Goal: Task Accomplishment & Management: Manage account settings

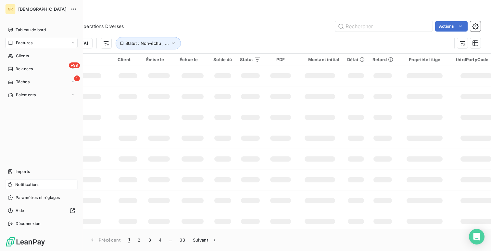
click at [30, 189] on div "Notifications" at bounding box center [41, 184] width 72 height 10
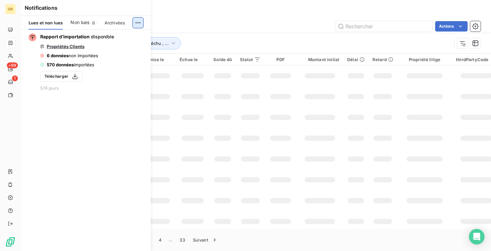
click at [138, 24] on html "GR +99 1 Factures Factures Avoirs Opérations Diverses Actions Trier Statut : No…" at bounding box center [245, 125] width 491 height 251
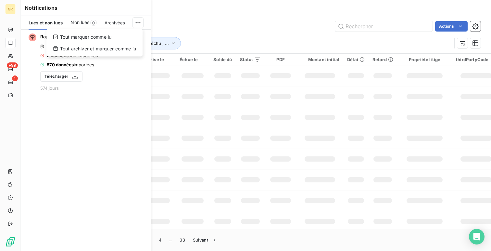
click at [7, 206] on html "GR +99 1 Factures Factures Avoirs Opérations Diverses Actions Trier Statut : No…" at bounding box center [245, 125] width 491 height 251
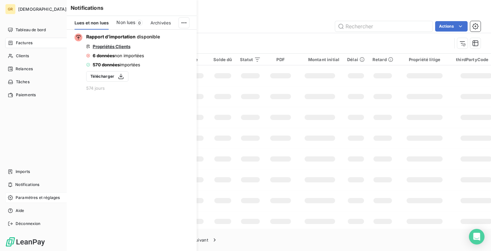
click at [17, 201] on div "Paramètres et réglages" at bounding box center [41, 197] width 72 height 10
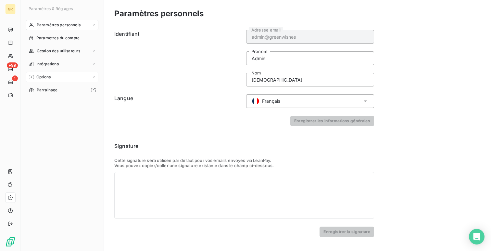
click at [72, 77] on div "Options" at bounding box center [62, 77] width 72 height 10
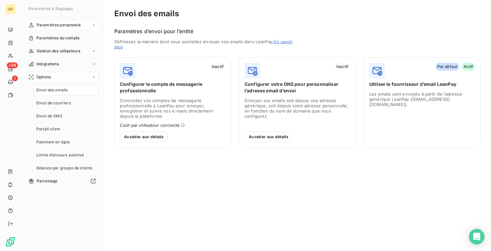
click at [69, 28] on span "Paramètres personnels" at bounding box center [59, 25] width 44 height 6
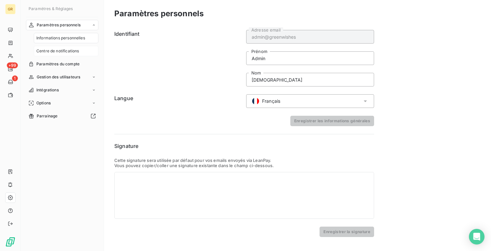
click at [67, 51] on span "Centre de notifications" at bounding box center [57, 51] width 43 height 6
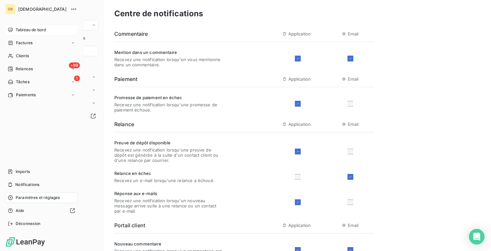
click at [13, 30] on div "Tableau de bord" at bounding box center [41, 30] width 72 height 10
